Goal: Transaction & Acquisition: Subscribe to service/newsletter

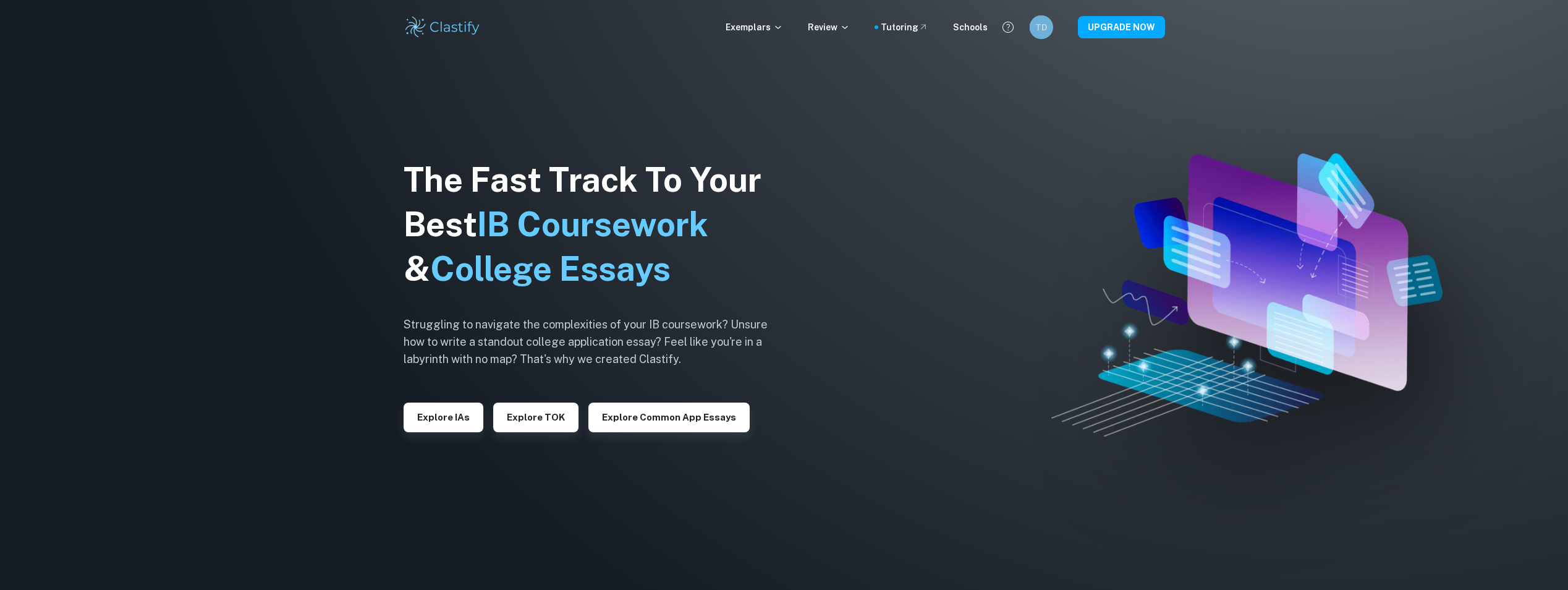
click at [1043, 21] on h6 "TD" at bounding box center [1040, 27] width 13 height 13
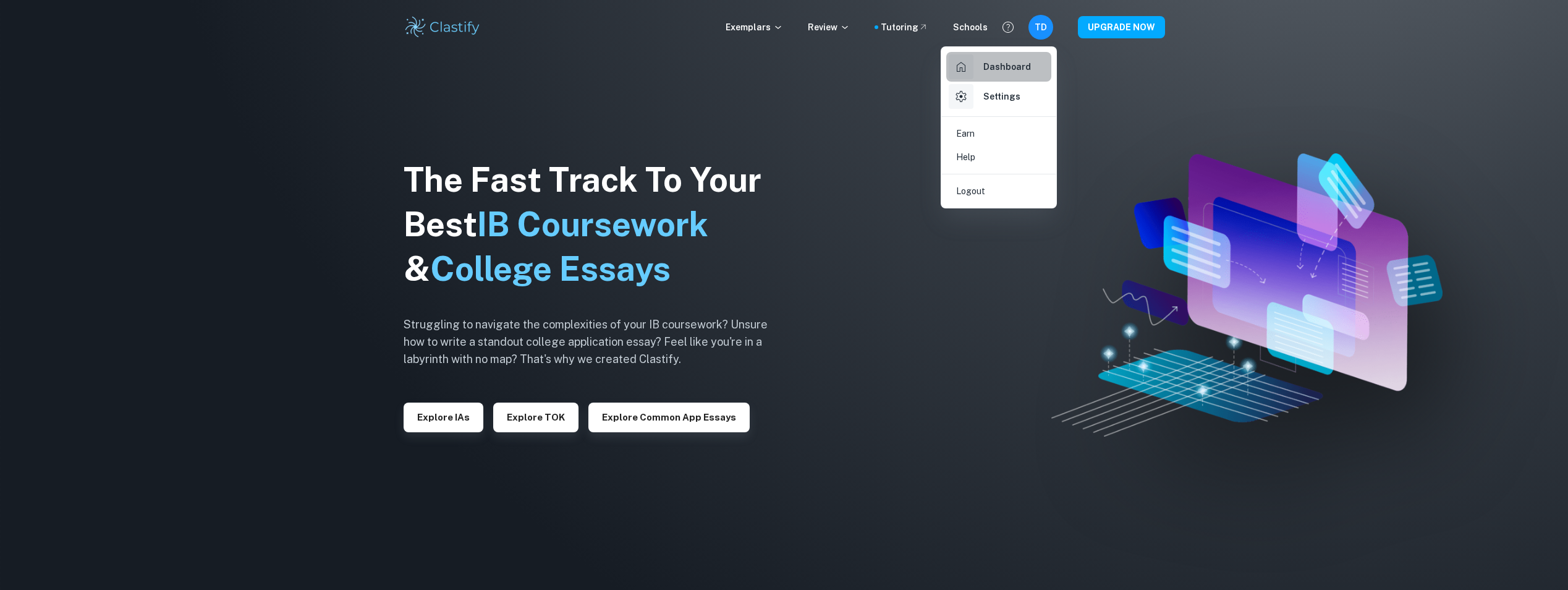
click at [1017, 68] on h6 "Dashboard" at bounding box center [1007, 66] width 48 height 13
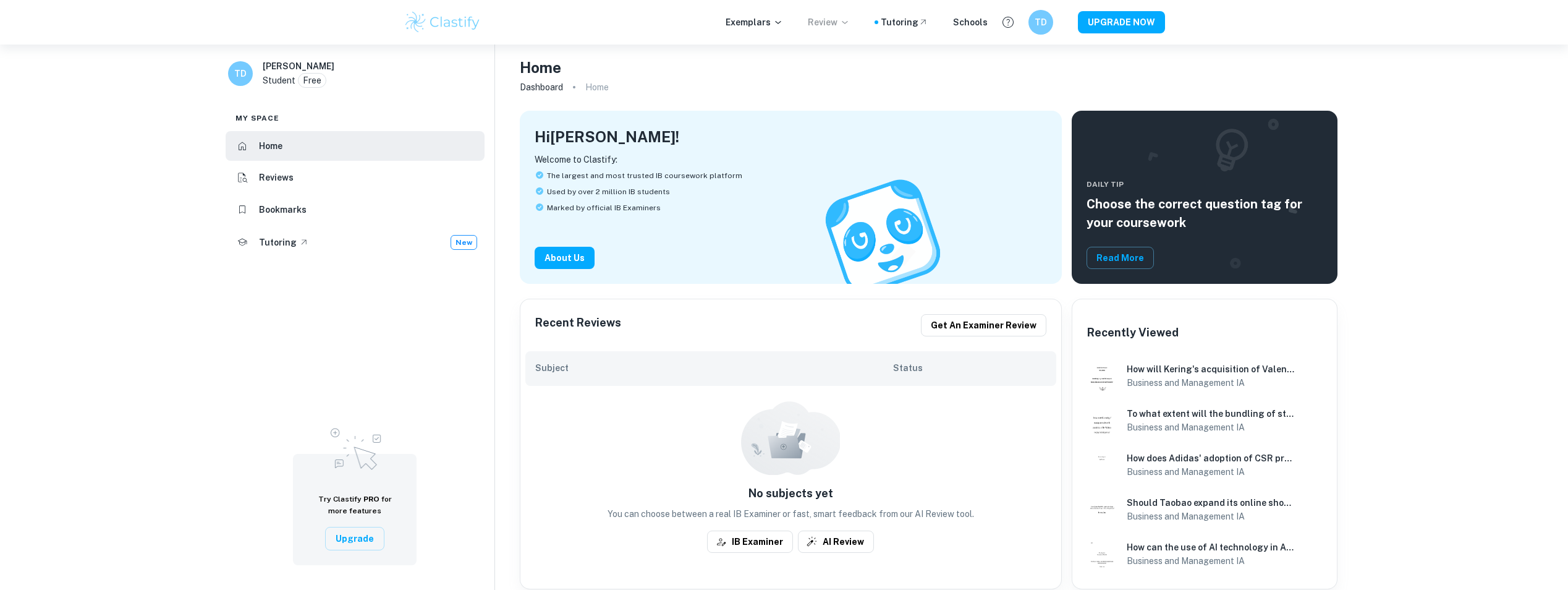
scroll to position [4, 0]
click at [844, 23] on p "Review" at bounding box center [829, 22] width 42 height 13
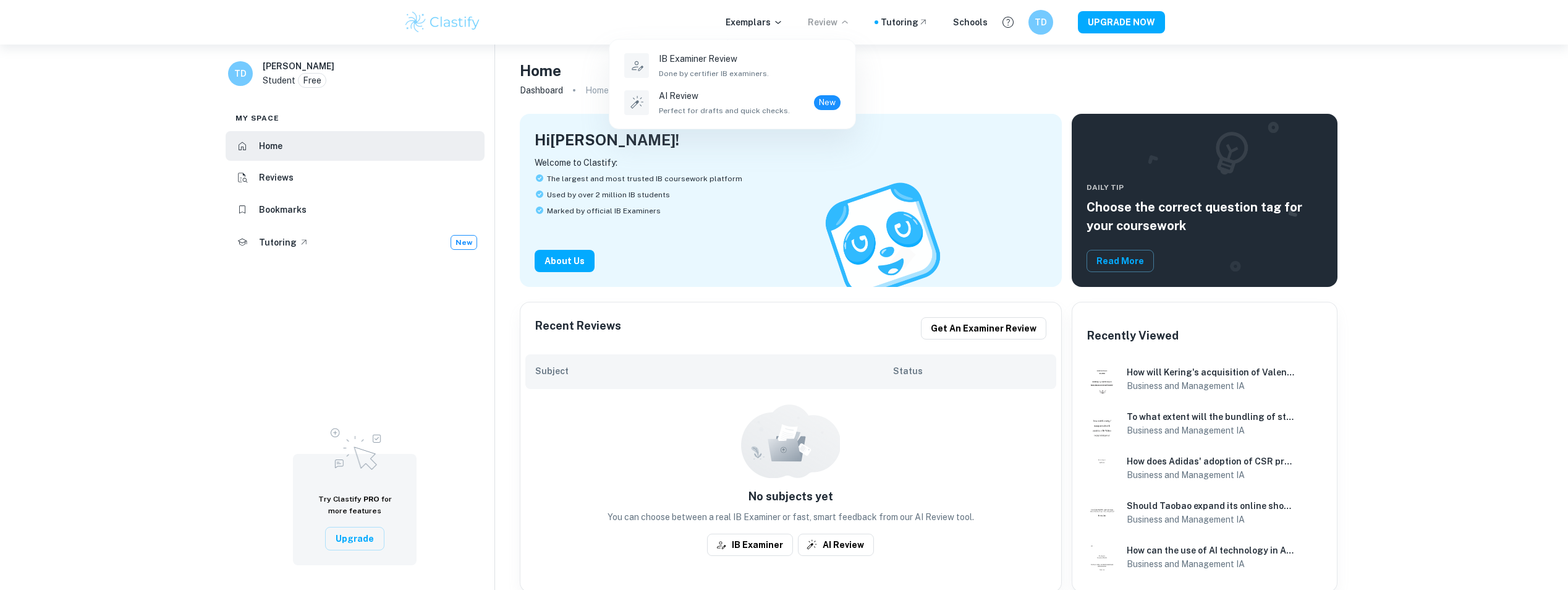
click at [664, 23] on div at bounding box center [784, 295] width 1568 height 590
click at [765, 25] on p "Exemplars" at bounding box center [753, 22] width 57 height 13
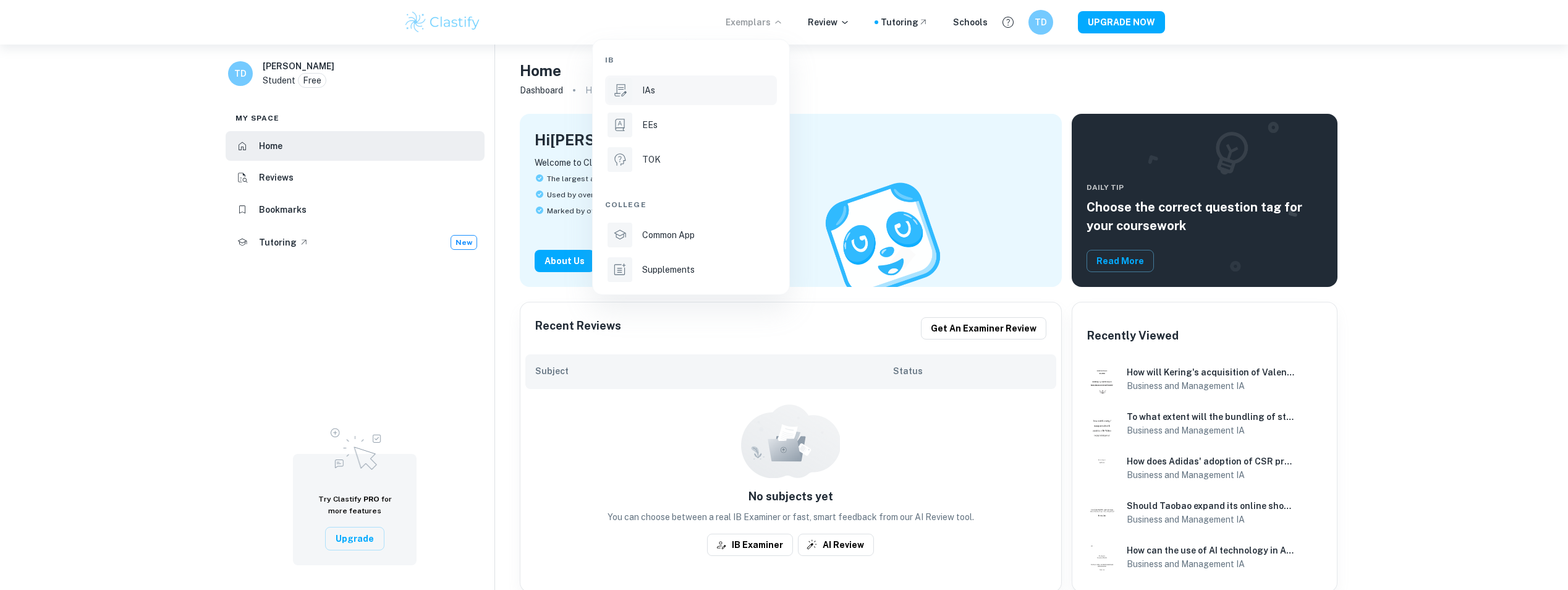
click at [654, 90] on p "IAs" at bounding box center [648, 89] width 13 height 13
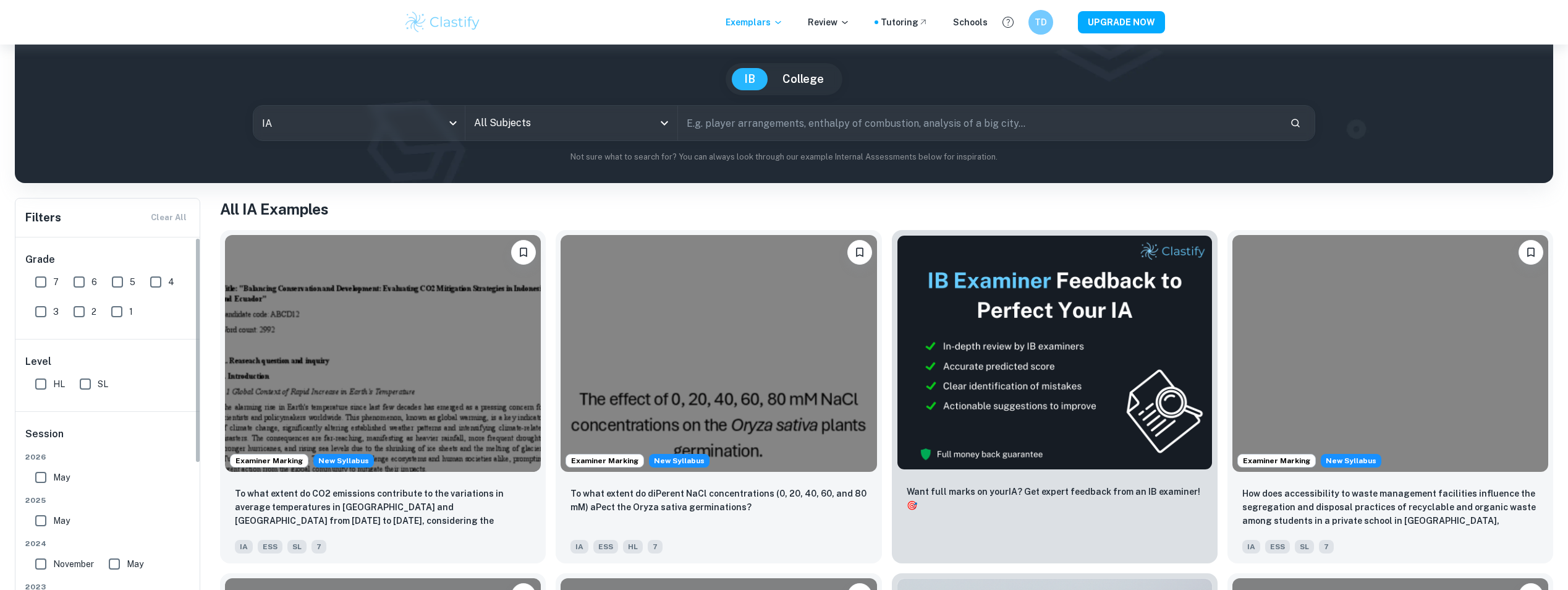
scroll to position [192, 0]
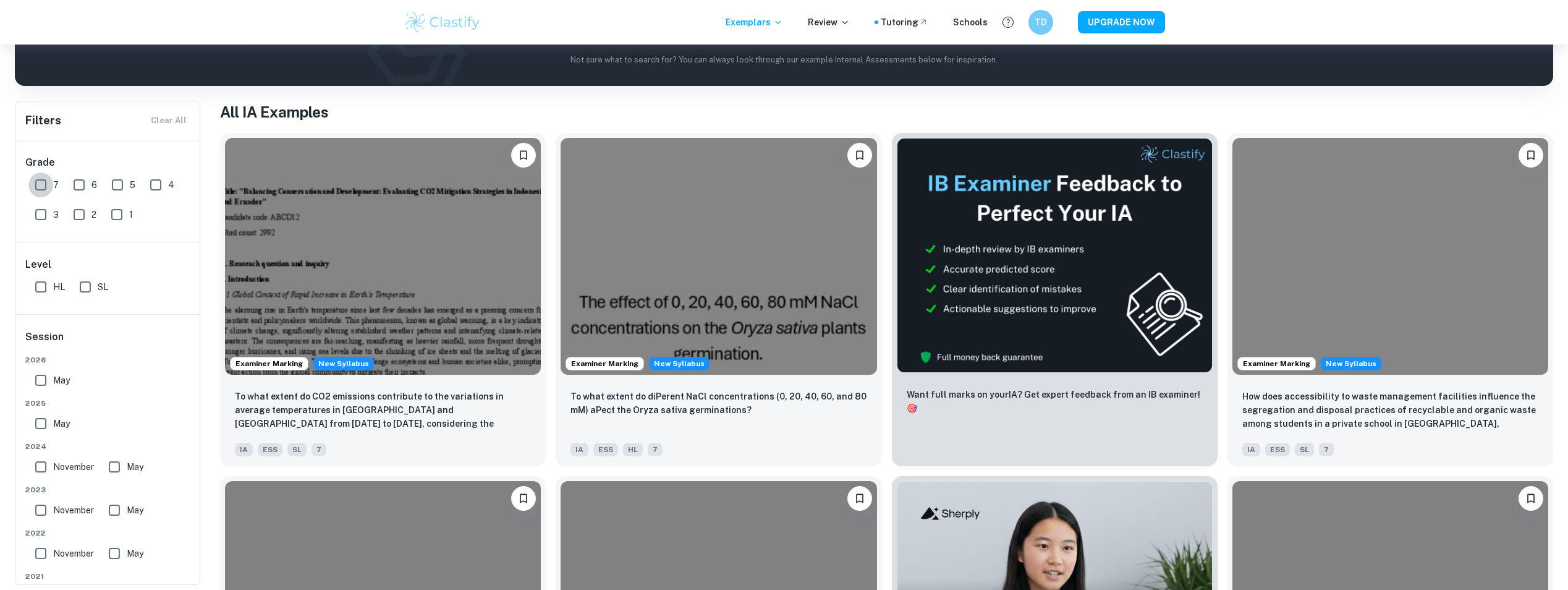
click at [45, 188] on input "7" at bounding box center [41, 185] width 25 height 25
checkbox input "true"
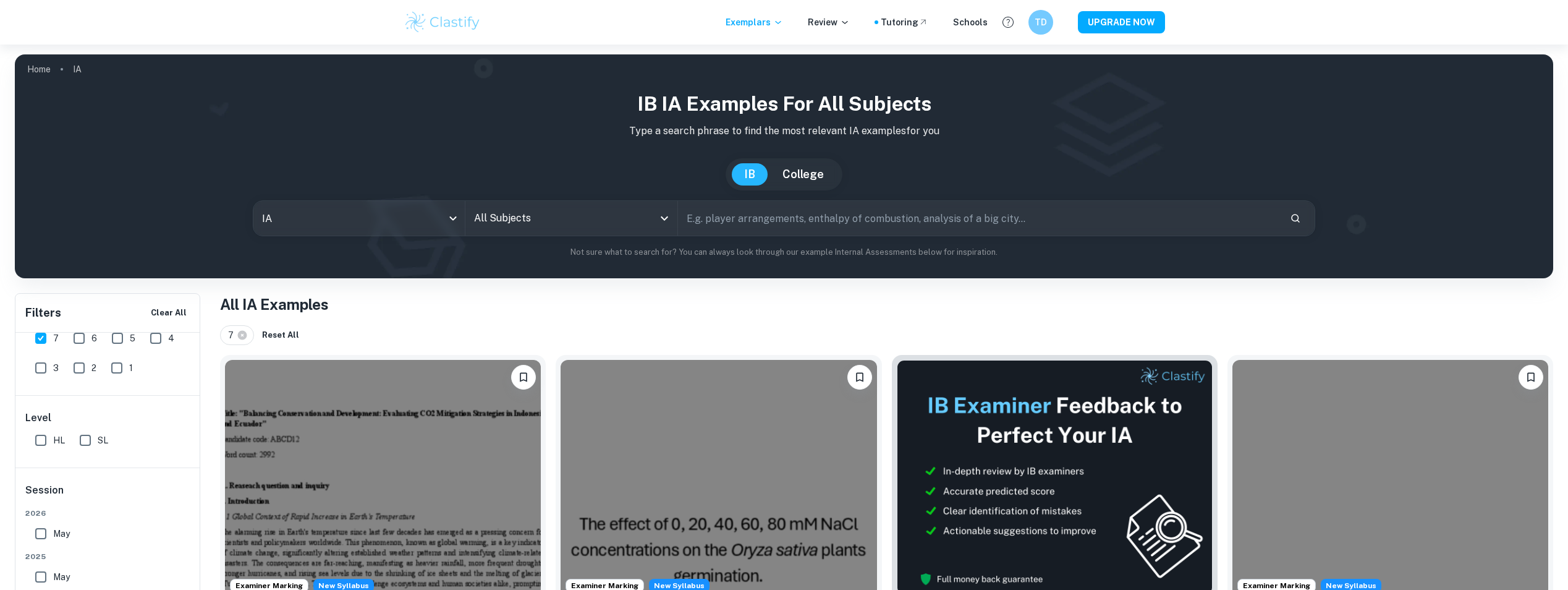
scroll to position [88, 0]
click at [641, 220] on input "All Subjects" at bounding box center [562, 218] width 183 height 24
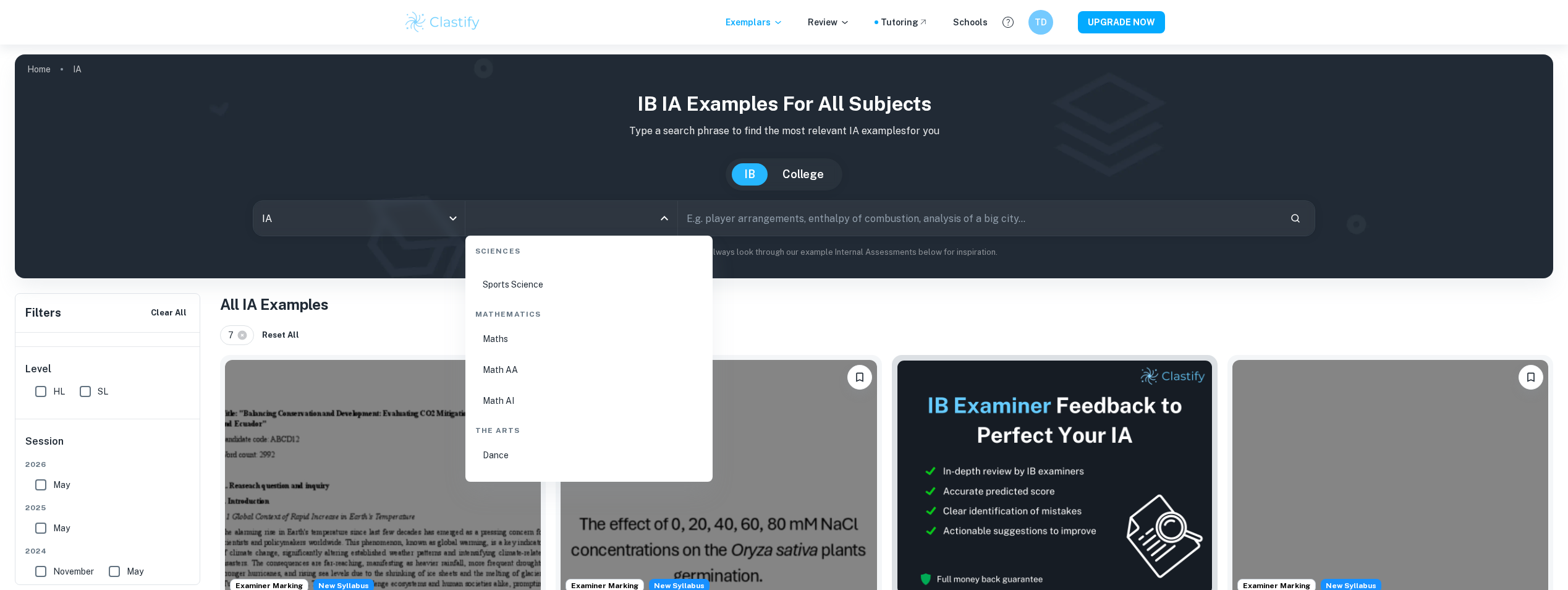
scroll to position [2075, 0]
click at [527, 373] on li "Math AA" at bounding box center [589, 371] width 238 height 28
type input "Math AA"
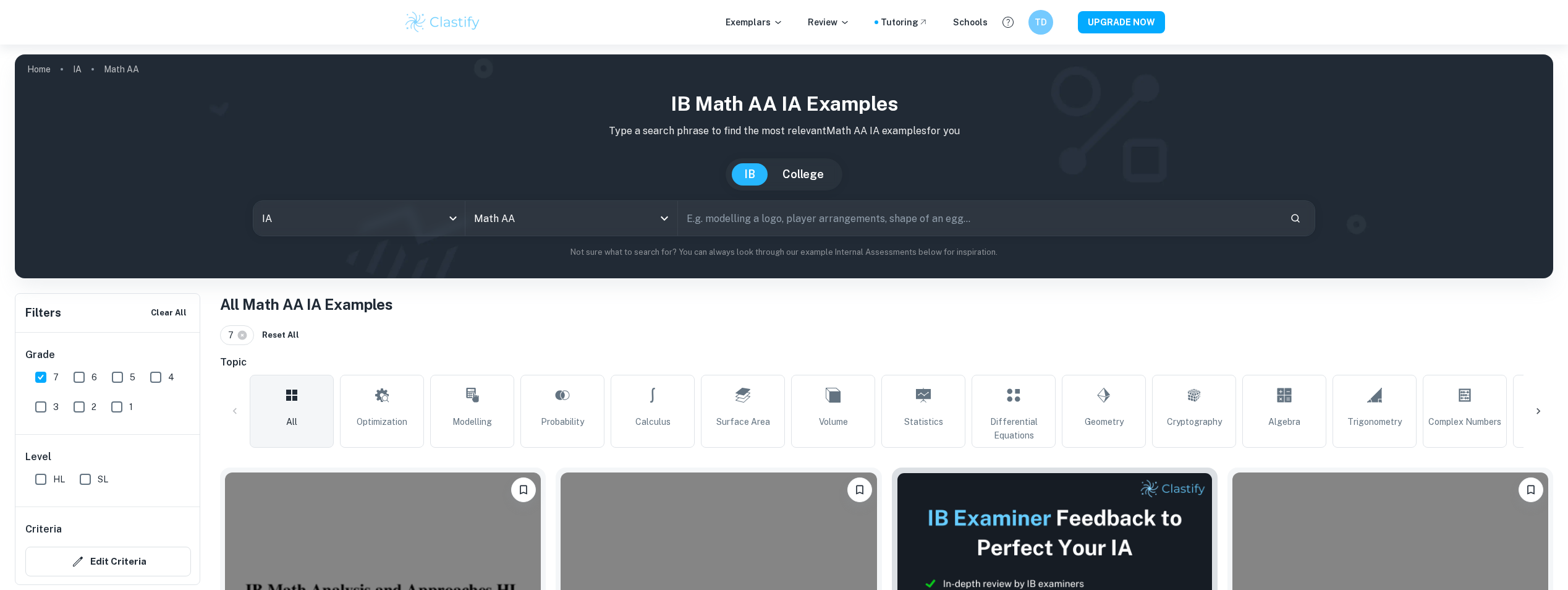
click at [717, 220] on input "text" at bounding box center [979, 218] width 603 height 35
type input "fractal"
click at [39, 374] on input "7" at bounding box center [41, 377] width 25 height 25
checkbox input "false"
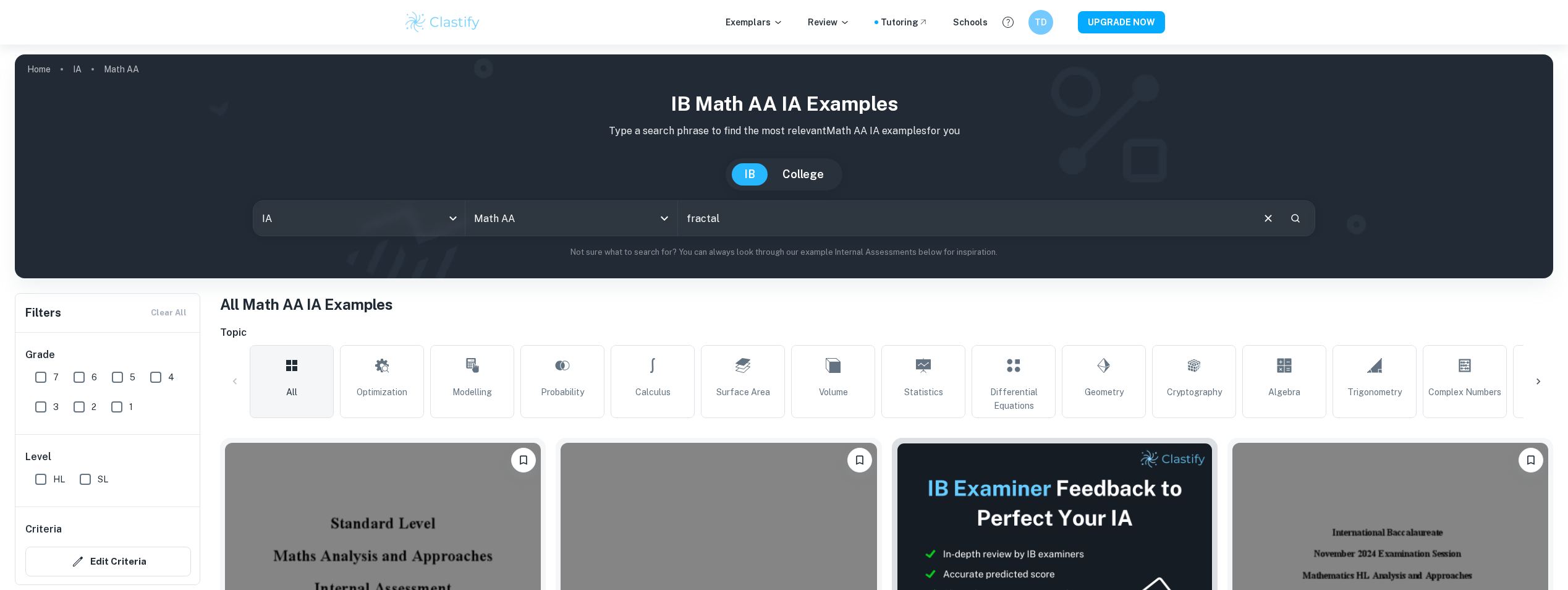
click at [771, 215] on input "fractal" at bounding box center [965, 218] width 574 height 35
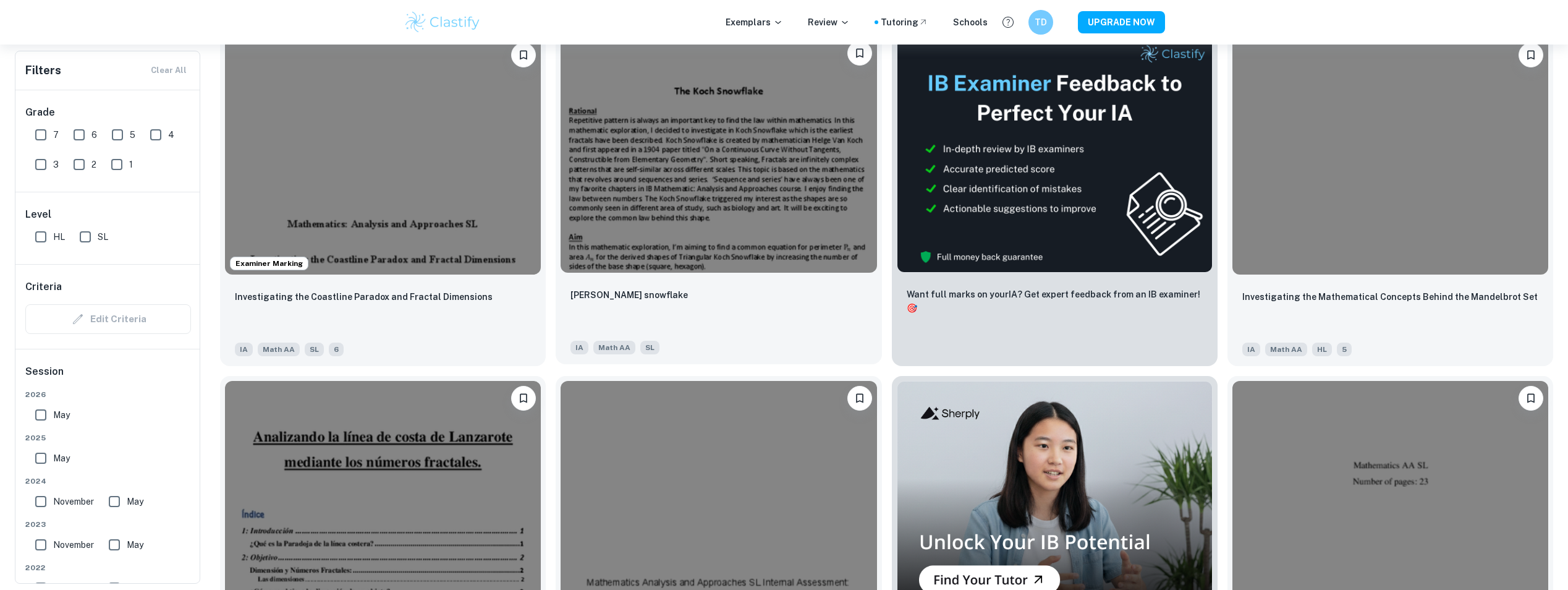
scroll to position [406, 0]
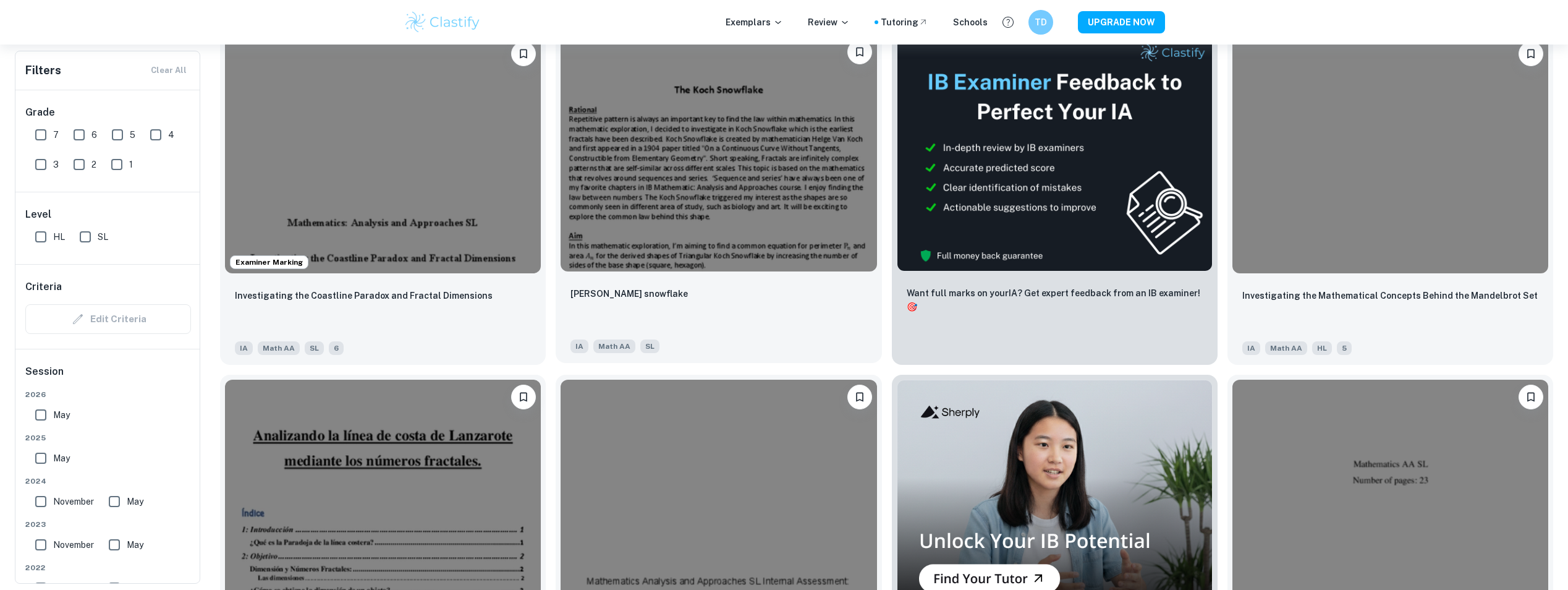
click at [744, 209] on img at bounding box center [718, 153] width 316 height 237
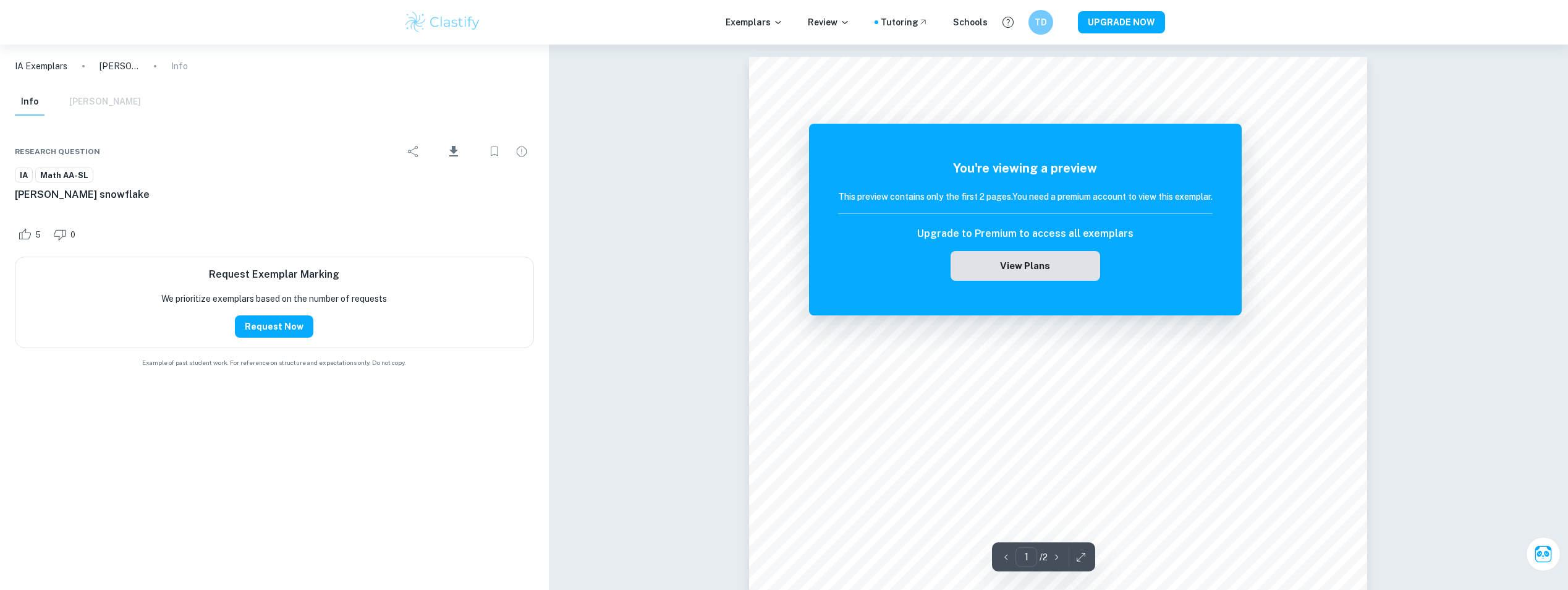
click at [975, 269] on button "View Plans" at bounding box center [1025, 266] width 150 height 30
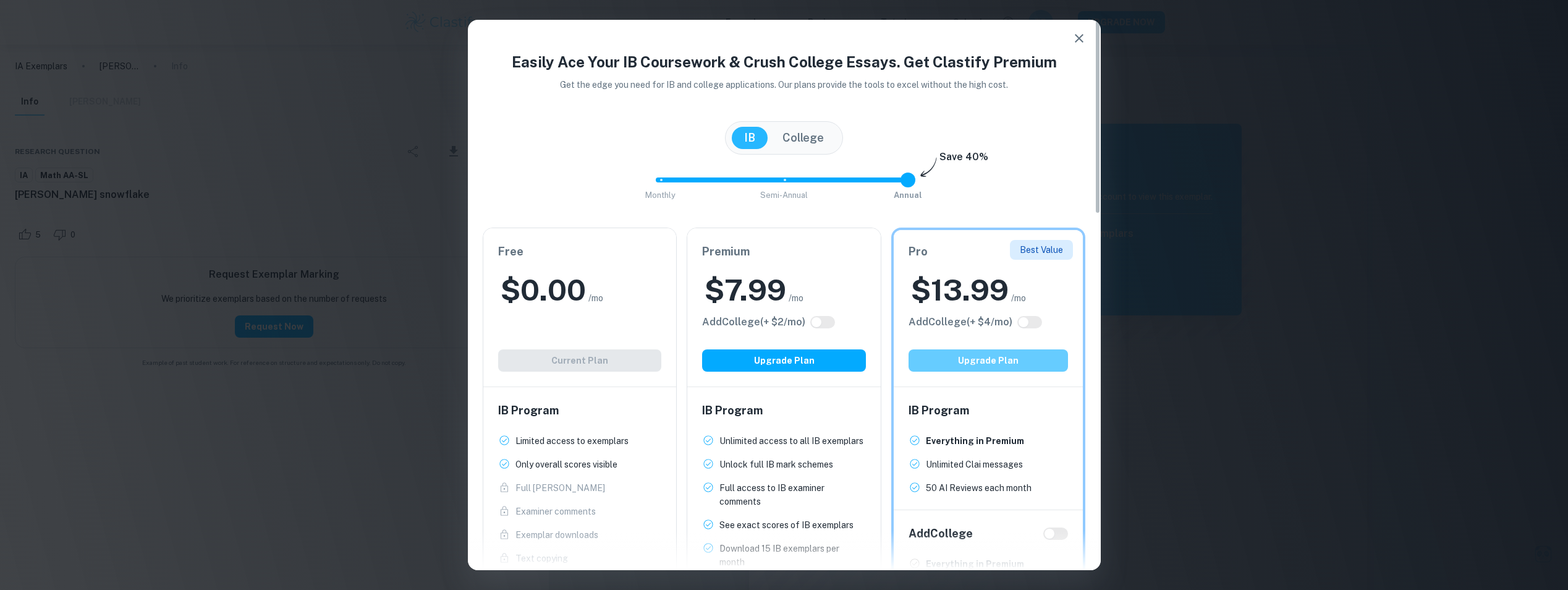
scroll to position [2, 0]
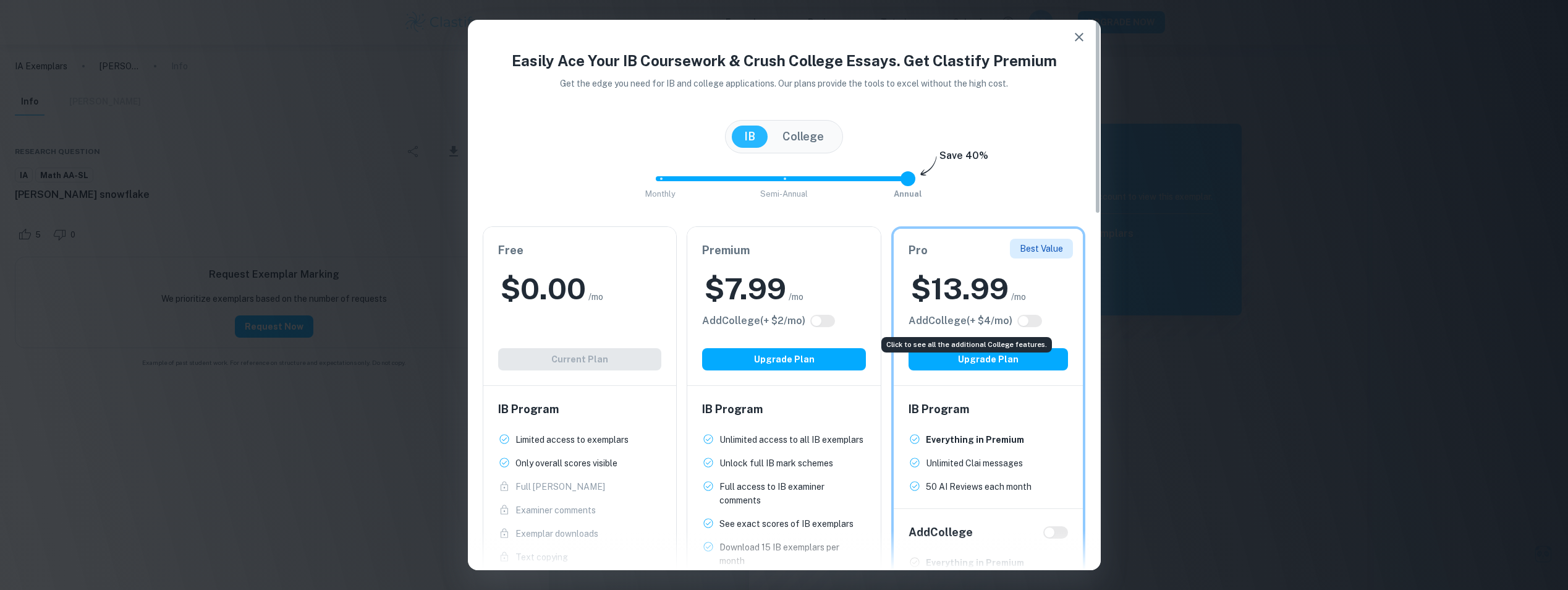
click at [949, 322] on h6 "Add College (+ $ 4 /mo)" at bounding box center [960, 321] width 103 height 15
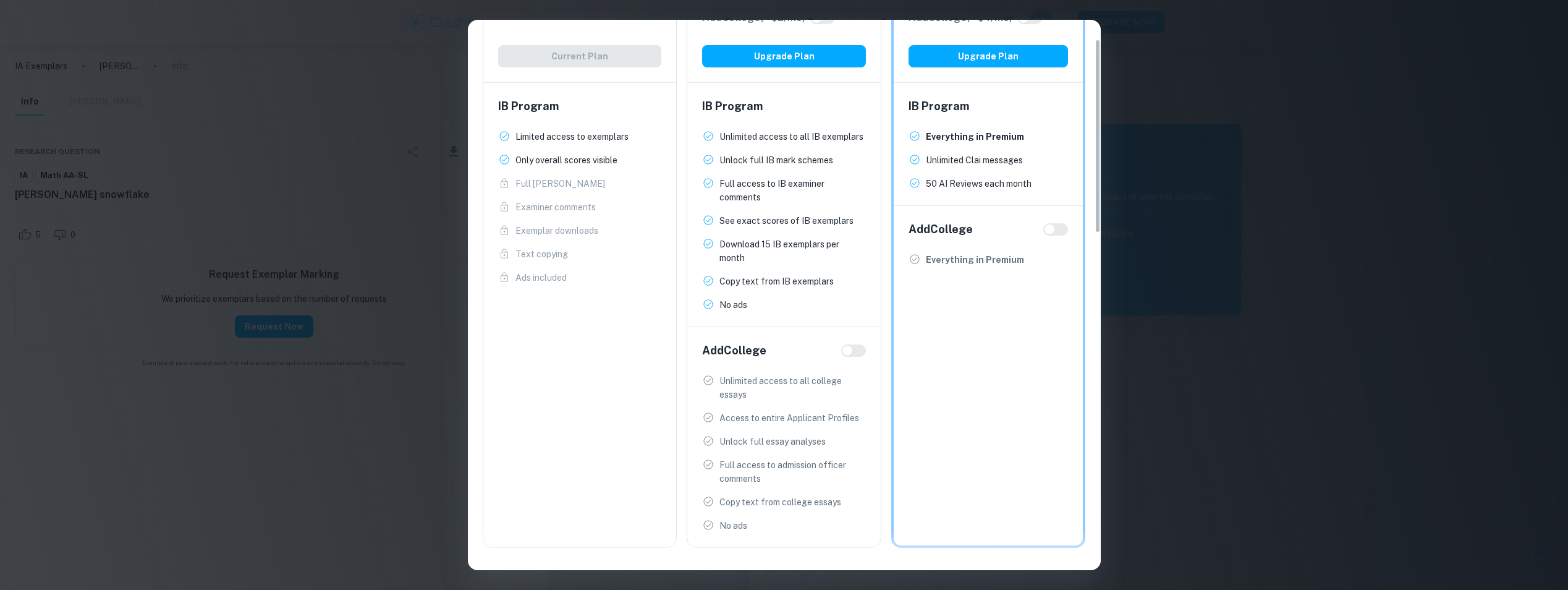
scroll to position [0, 0]
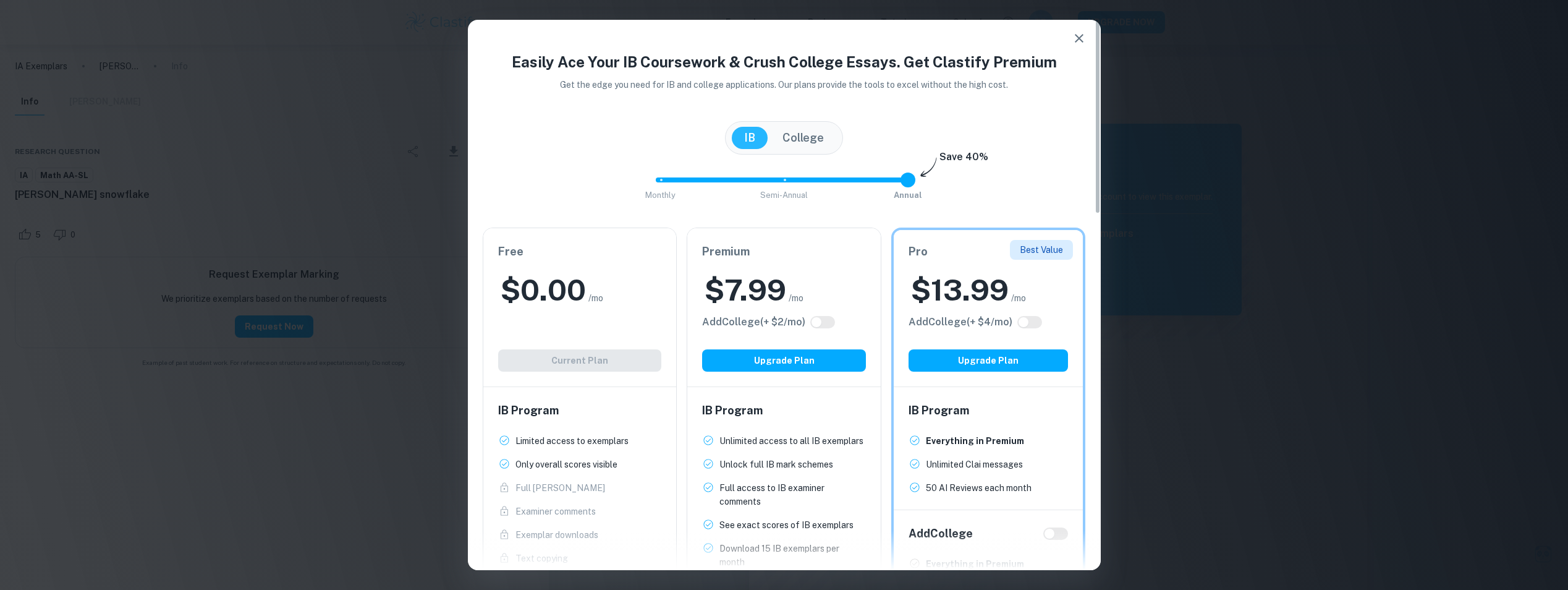
click at [822, 323] on input "checkbox" at bounding box center [816, 322] width 30 height 10
checkbox input "true"
click at [822, 323] on input "checkbox" at bounding box center [829, 322] width 30 height 10
checkbox input "false"
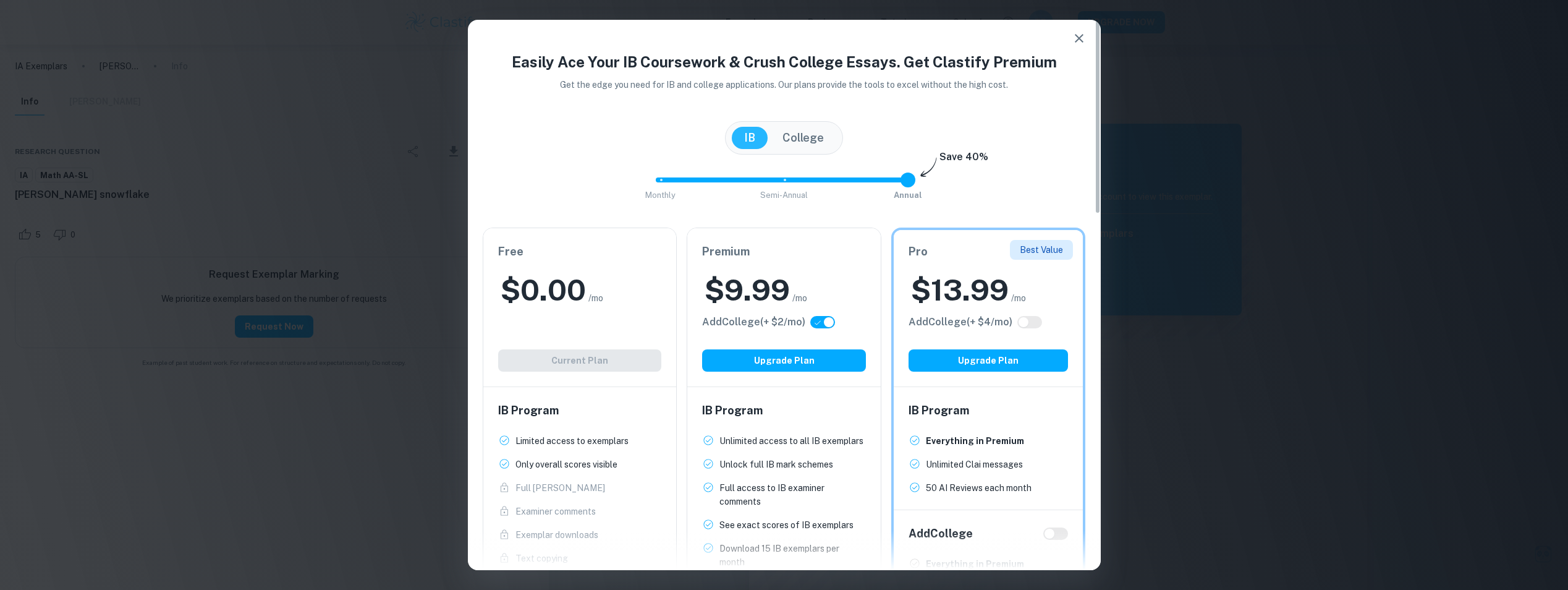
checkbox input "false"
click at [1032, 326] on input "checkbox" at bounding box center [1023, 322] width 30 height 10
checkbox input "true"
click at [1032, 326] on input "checkbox" at bounding box center [1036, 322] width 30 height 10
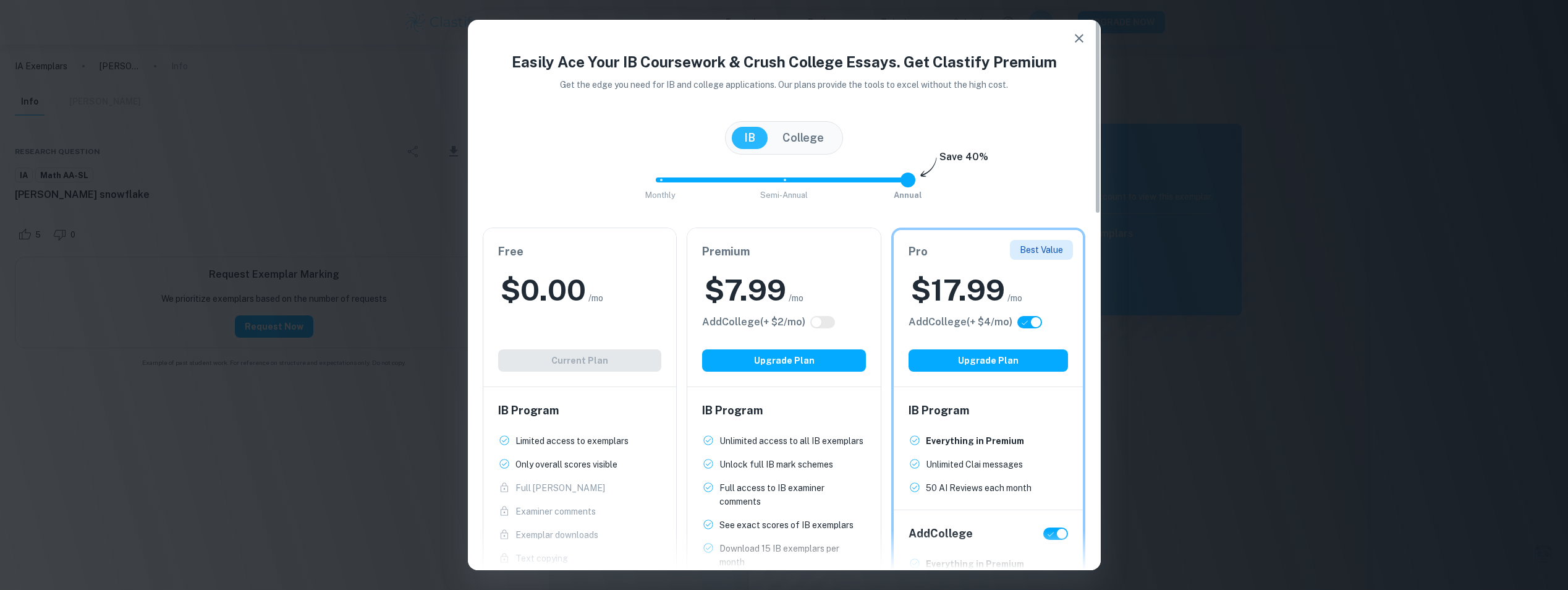
checkbox input "false"
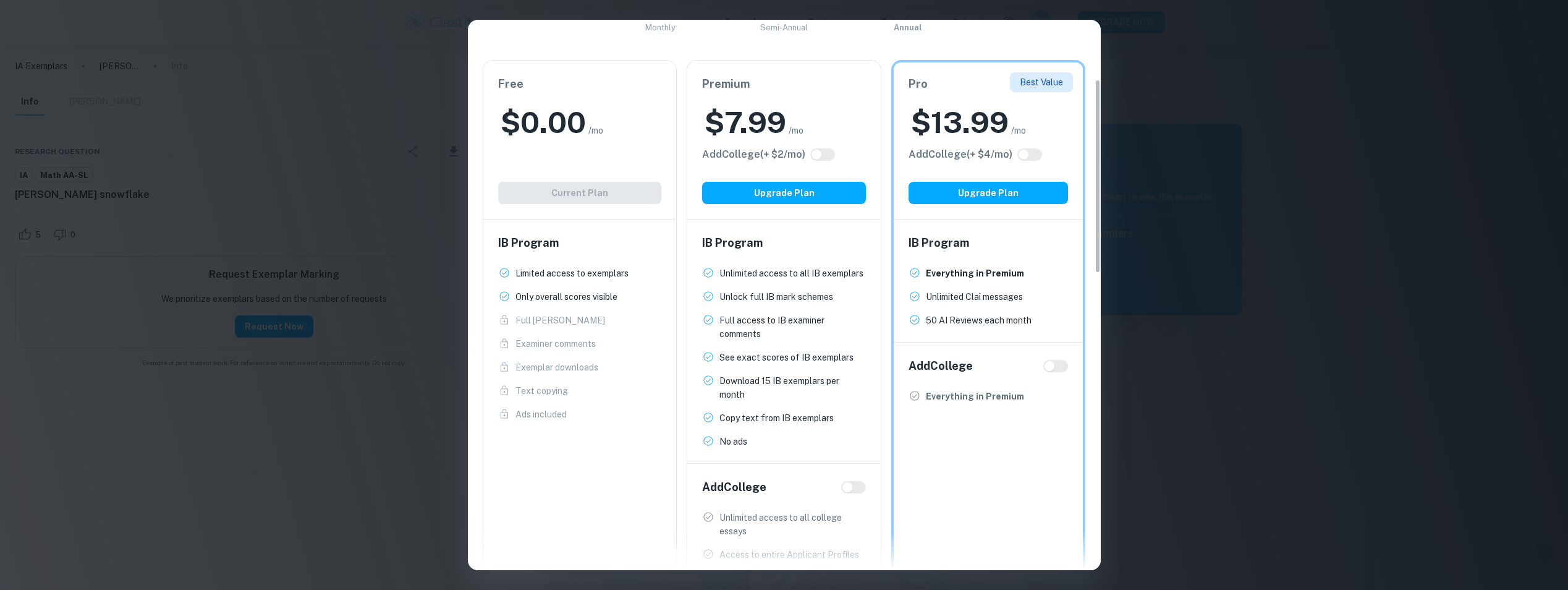
scroll to position [166, 0]
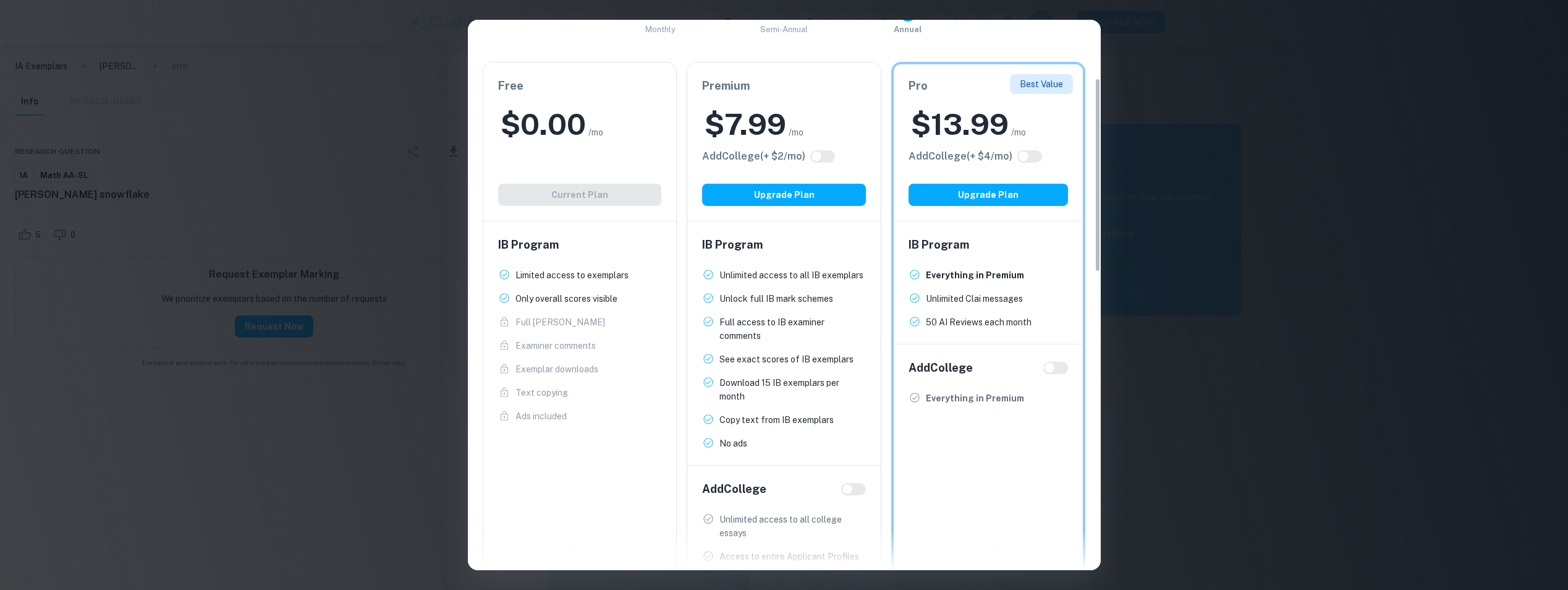
click at [384, 147] on div "Easily Ace Your IB Coursework & Crush College Essays. Get Clastify Premium Get …" at bounding box center [784, 295] width 1568 height 590
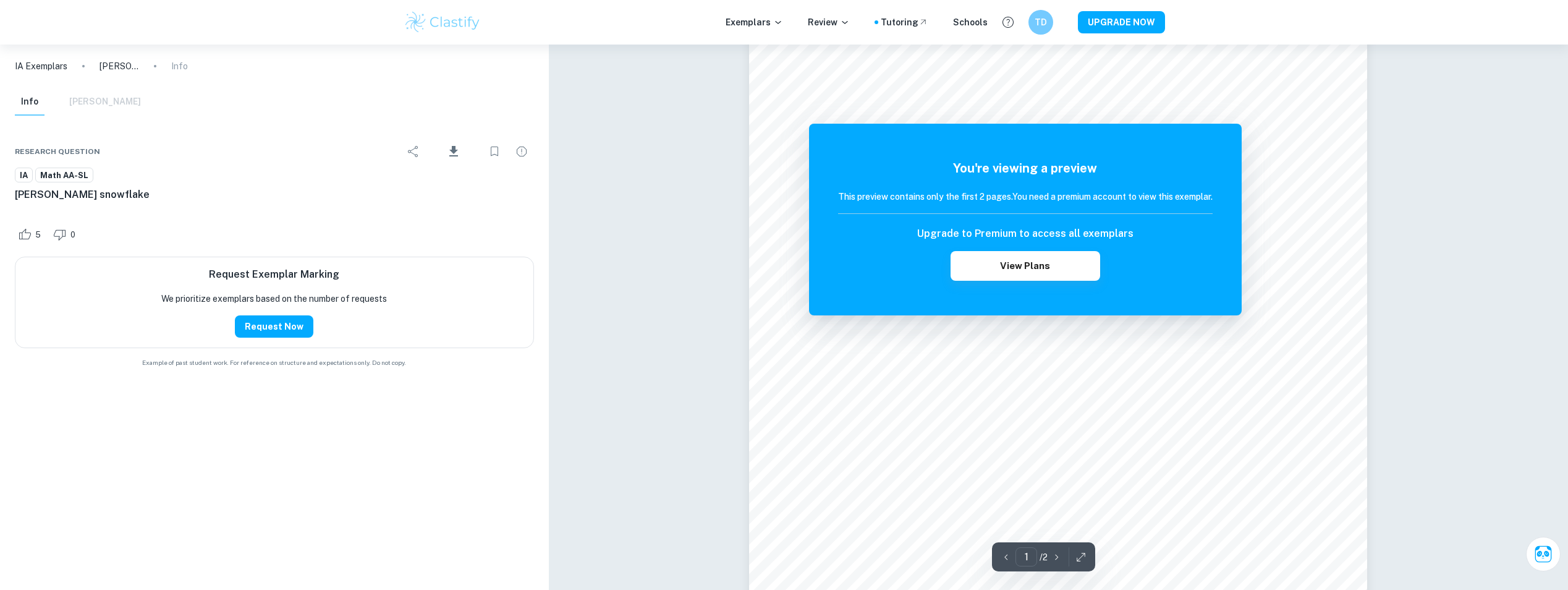
scroll to position [0, 0]
